Goal: Task Accomplishment & Management: Manage account settings

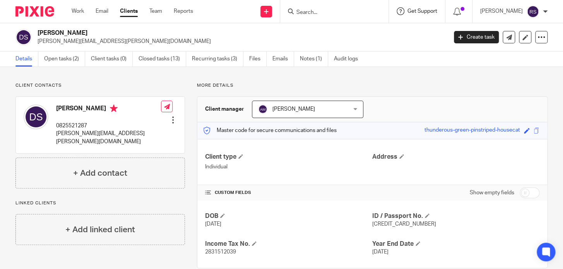
scroll to position [14, 0]
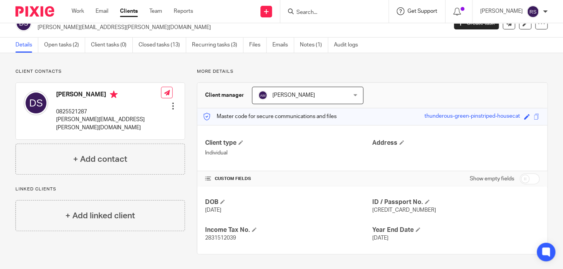
click at [437, 12] on span "Get Support" at bounding box center [423, 11] width 30 height 5
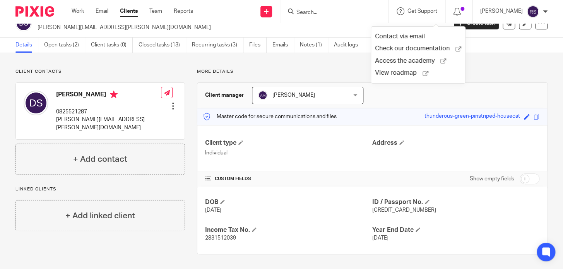
click at [333, 7] on form at bounding box center [337, 12] width 82 height 10
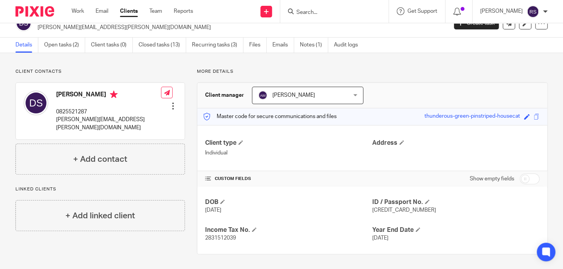
click at [331, 15] on form at bounding box center [337, 12] width 82 height 10
click at [330, 15] on input "Search" at bounding box center [331, 12] width 70 height 7
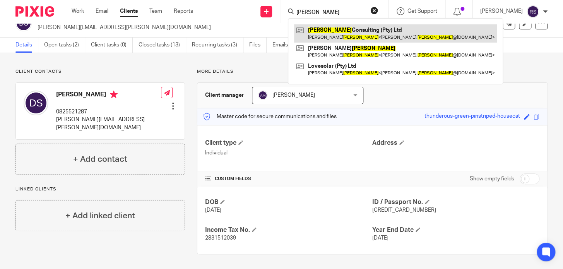
type input "shandler"
click at [363, 38] on link at bounding box center [395, 33] width 203 height 18
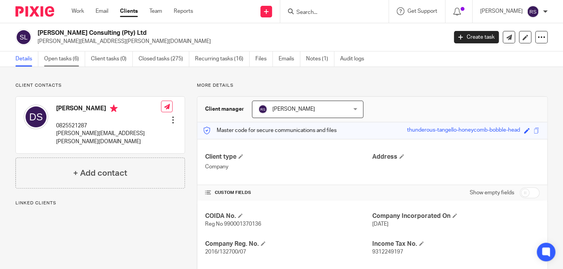
click at [60, 58] on link "Open tasks (6)" at bounding box center [64, 58] width 41 height 15
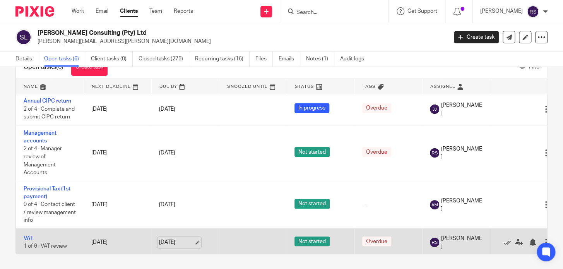
scroll to position [41, 0]
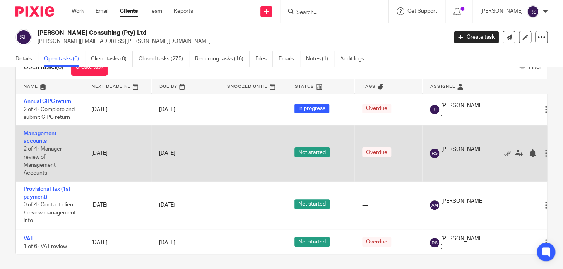
click at [37, 144] on td "Management accounts 2 of 4 · Manager review of Management Accounts" at bounding box center [50, 153] width 68 height 56
click at [41, 144] on td "Management accounts 2 of 4 · Manager review of Management Accounts" at bounding box center [50, 153] width 68 height 56
click at [39, 141] on link "Management accounts" at bounding box center [40, 137] width 33 height 13
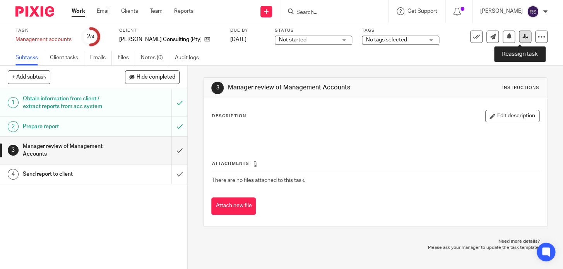
click at [523, 39] on icon at bounding box center [526, 37] width 6 height 6
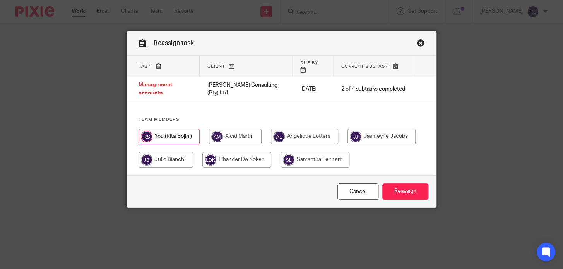
click at [239, 134] on input "radio" at bounding box center [235, 136] width 53 height 15
radio input "true"
click at [407, 200] on input "Reassign" at bounding box center [405, 191] width 46 height 17
click at [417, 43] on link "Close this dialog window" at bounding box center [421, 44] width 8 height 10
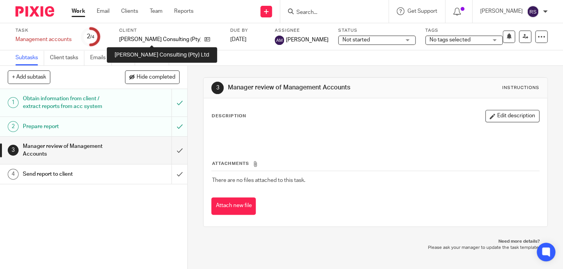
click at [155, 39] on p "[PERSON_NAME] Consulting (Pty) Ltd" at bounding box center [159, 40] width 81 height 8
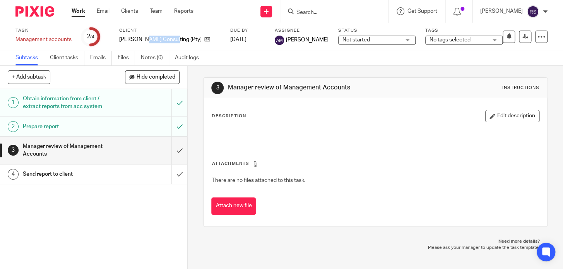
click at [155, 39] on p "[PERSON_NAME] Consulting (Pty) Ltd" at bounding box center [159, 40] width 81 height 8
copy div "[PERSON_NAME] Consulting (Pty) Ltd"
click at [337, 13] on input "Search" at bounding box center [331, 12] width 70 height 7
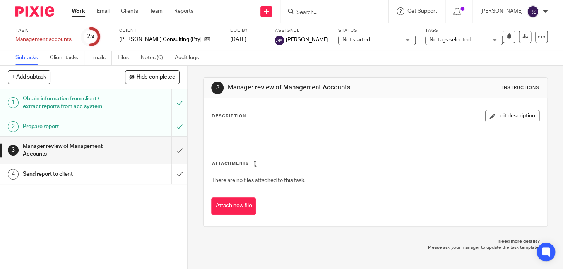
paste input "[PERSON_NAME] Consulting (Pty) Ltd"
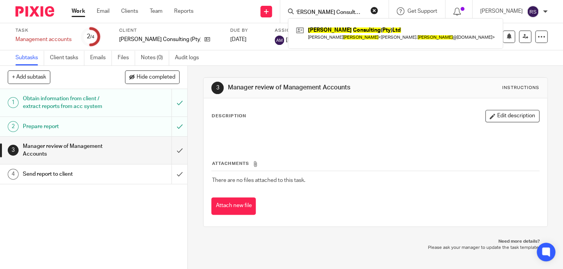
type input "[PERSON_NAME] Consulting (Pty) Ltd"
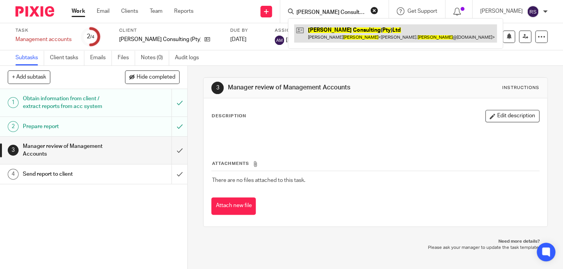
click at [391, 33] on link at bounding box center [395, 33] width 203 height 18
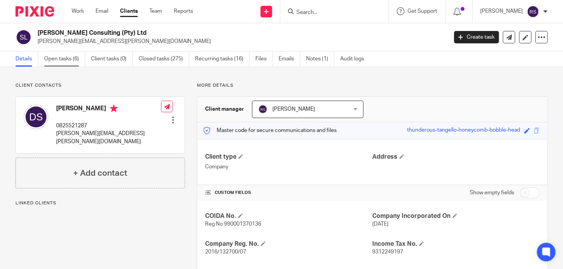
click at [70, 63] on link "Open tasks (6)" at bounding box center [64, 58] width 41 height 15
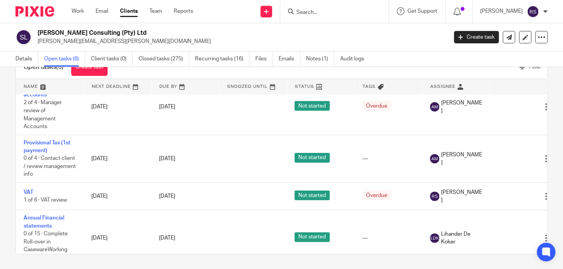
scroll to position [76, 0]
